Goal: Navigation & Orientation: Find specific page/section

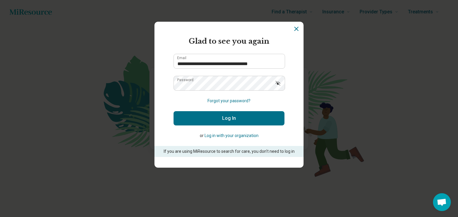
click at [276, 82] on icon "Show password" at bounding box center [278, 83] width 6 height 6
click at [223, 119] on button "Log In" at bounding box center [228, 118] width 111 height 14
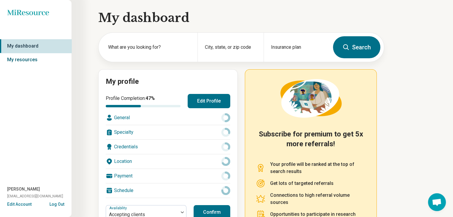
click at [27, 59] on link "My resources" at bounding box center [36, 60] width 72 height 14
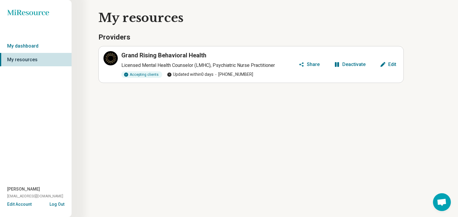
click at [236, 62] on p "Licensed Mental Health Counselor (LMHC), Psychiatric Nurse Practitioner" at bounding box center [208, 65] width 175 height 7
click at [153, 57] on h3 "Grand Rising Behavioral Health" at bounding box center [163, 55] width 85 height 8
click at [34, 44] on link "My dashboard" at bounding box center [36, 46] width 72 height 14
